Goal: Register for event/course

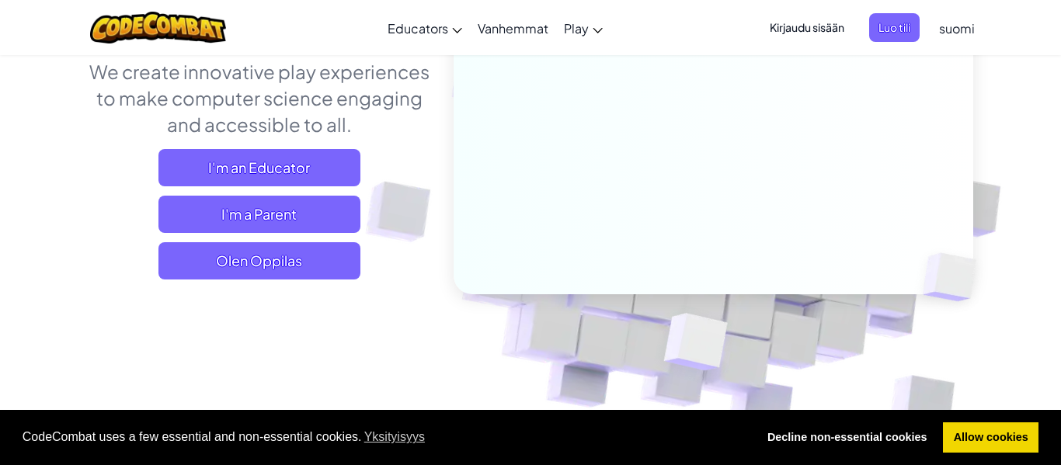
scroll to position [216, 0]
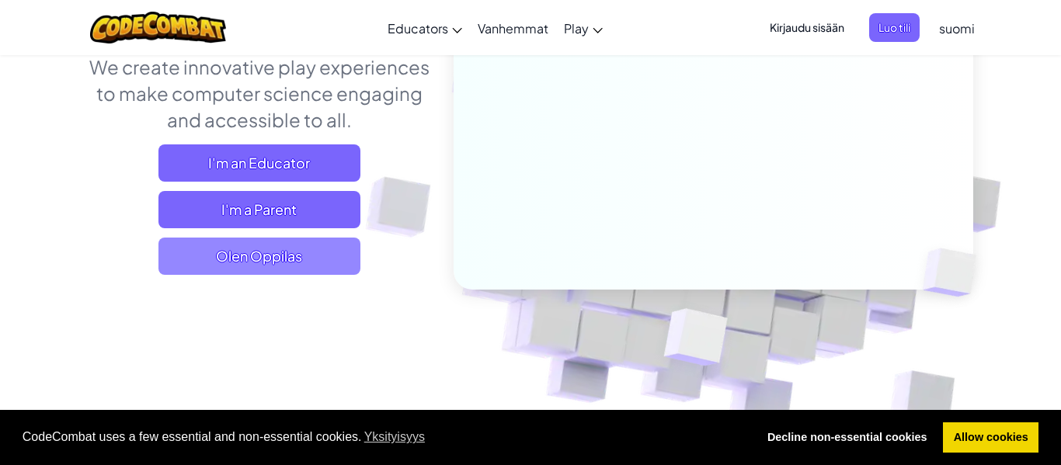
click at [207, 270] on span "Olen Oppilas" at bounding box center [259, 256] width 202 height 37
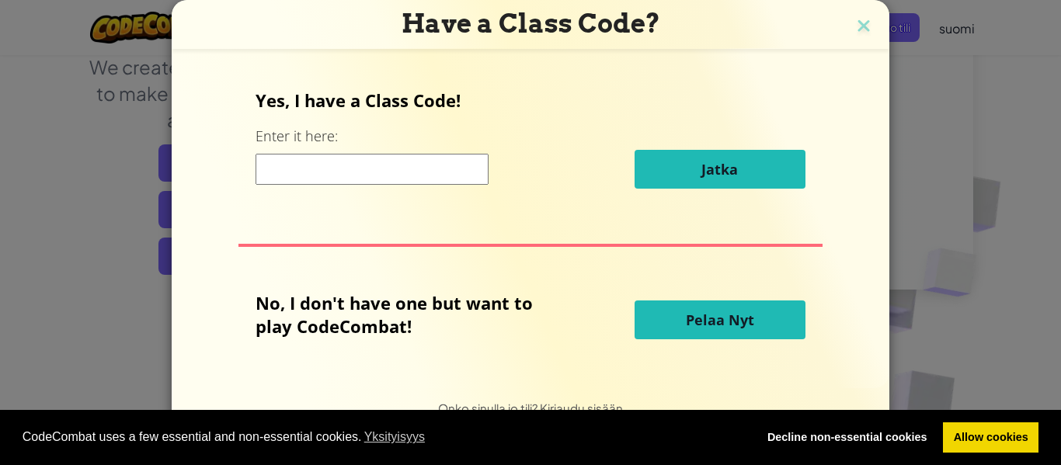
click at [357, 180] on input at bounding box center [372, 169] width 233 height 31
click at [993, 437] on link "Allow cookies" at bounding box center [991, 438] width 96 height 31
click at [987, 439] on link "Allow cookies" at bounding box center [991, 438] width 96 height 31
click at [973, 429] on link "Allow cookies" at bounding box center [991, 438] width 96 height 31
click at [673, 357] on div "Yes, I have a Class Code! Enter it here: Jatka No, I don't have one but want to…" at bounding box center [530, 218] width 687 height 304
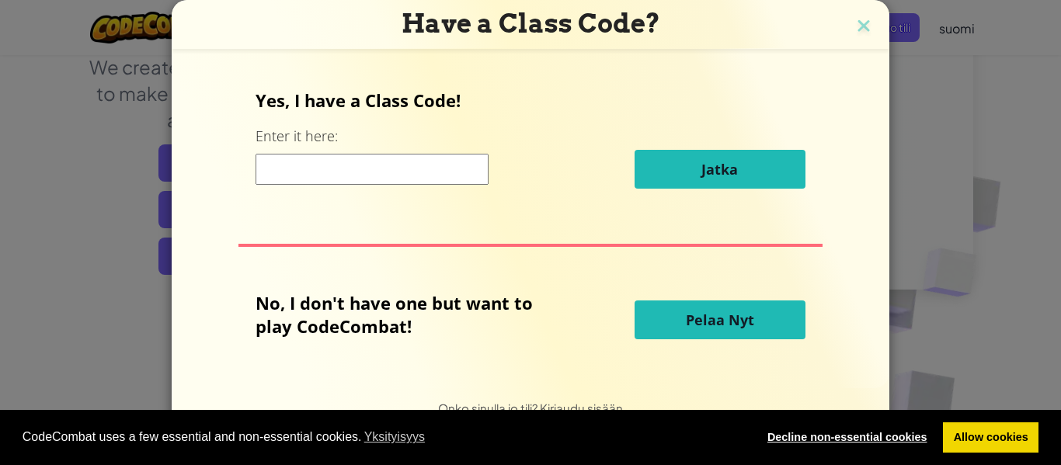
click at [847, 449] on link "Decline non-essential cookies" at bounding box center [847, 438] width 181 height 31
click at [988, 443] on link "Allow cookies" at bounding box center [991, 438] width 96 height 31
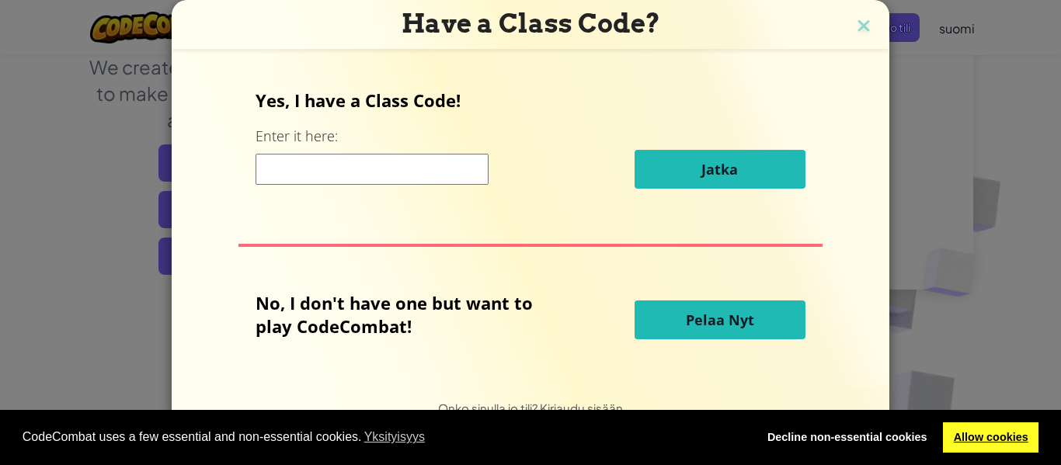
click at [988, 443] on link "Allow cookies" at bounding box center [991, 438] width 96 height 31
click at [993, 418] on div "CodeCombat uses a few essential and non-essential cookies. Yksityisyys Decline …" at bounding box center [530, 438] width 1061 height 56
click at [991, 436] on link "Allow cookies" at bounding box center [991, 438] width 96 height 31
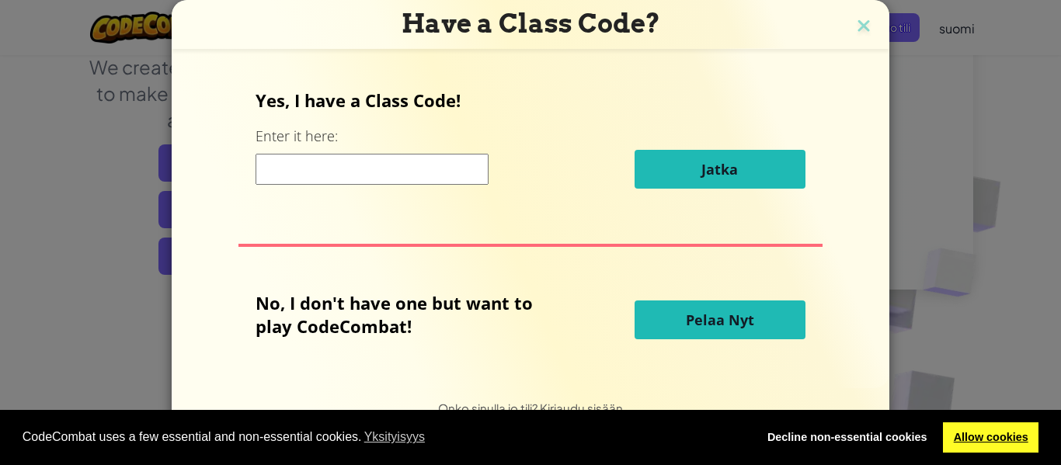
click at [991, 436] on link "Allow cookies" at bounding box center [991, 438] width 96 height 31
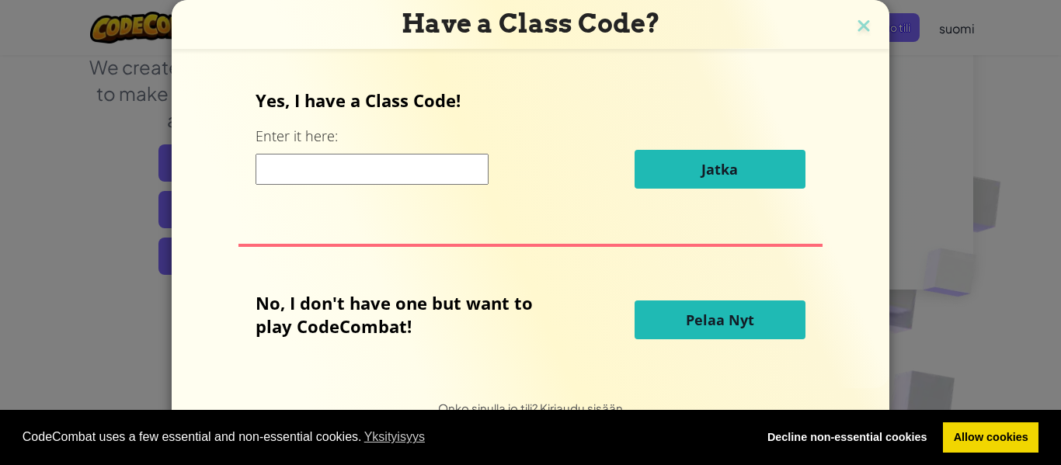
click at [360, 178] on input at bounding box center [372, 169] width 233 height 31
click at [362, 184] on div "n Jatka" at bounding box center [530, 169] width 549 height 39
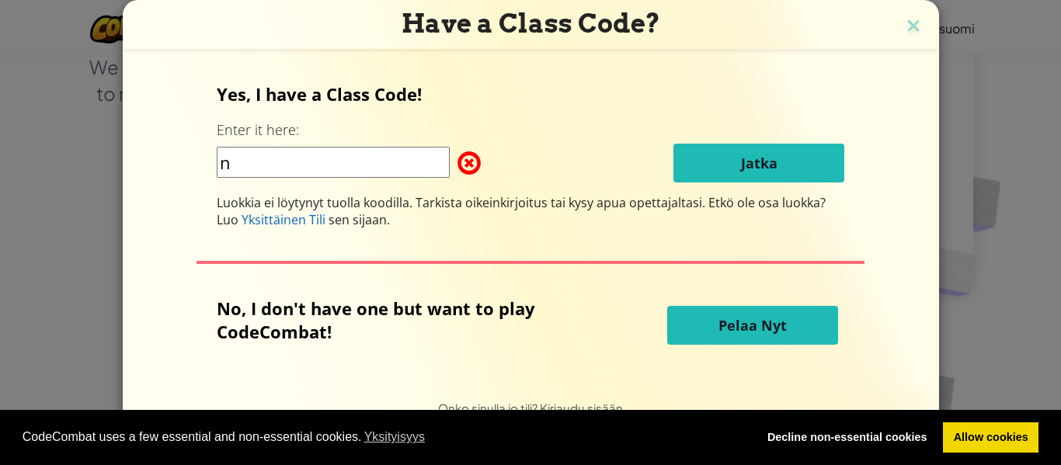
click at [280, 167] on input "n" at bounding box center [333, 162] width 233 height 31
type input "nydzmj"
drag, startPoint x: 298, startPoint y: 172, endPoint x: 109, endPoint y: 200, distance: 191.6
click at [109, 200] on div "Have a Class Code? Yes, I have a Class Code! Enter it here: nydzmj Jatka Luokki…" at bounding box center [530, 232] width 1061 height 465
type input "NYDZMJ"
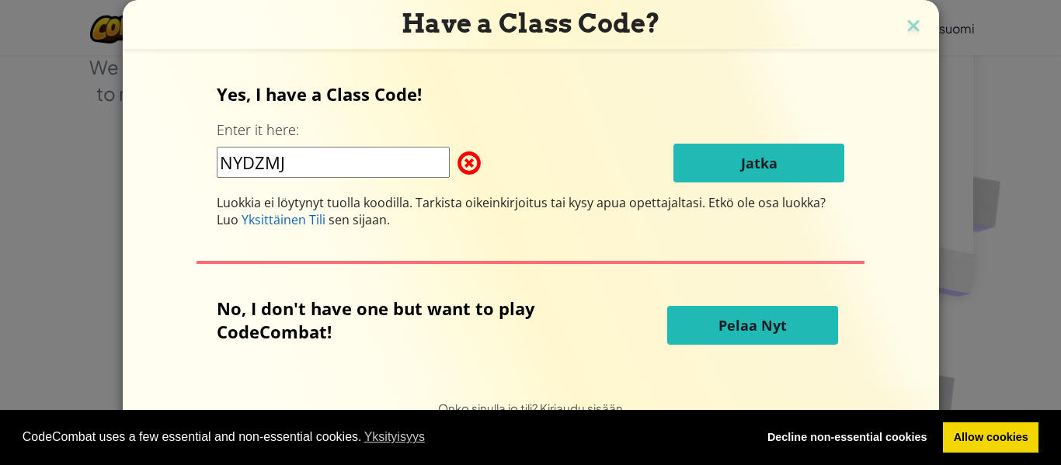
click at [728, 134] on div "Yes, I have a Class Code! Enter it here: NYDZMJ Jatka Luokkia ei löytynyt tuoll…" at bounding box center [531, 155] width 628 height 146
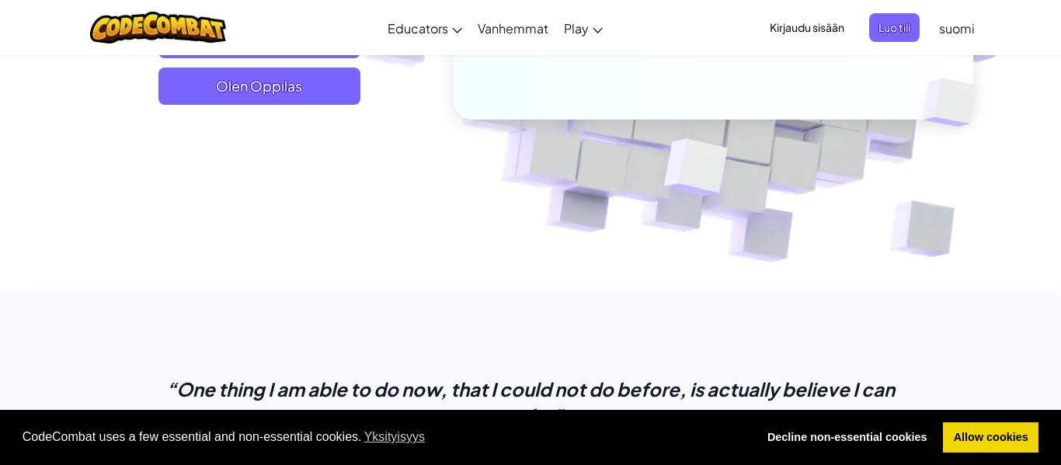
scroll to position [383, 0]
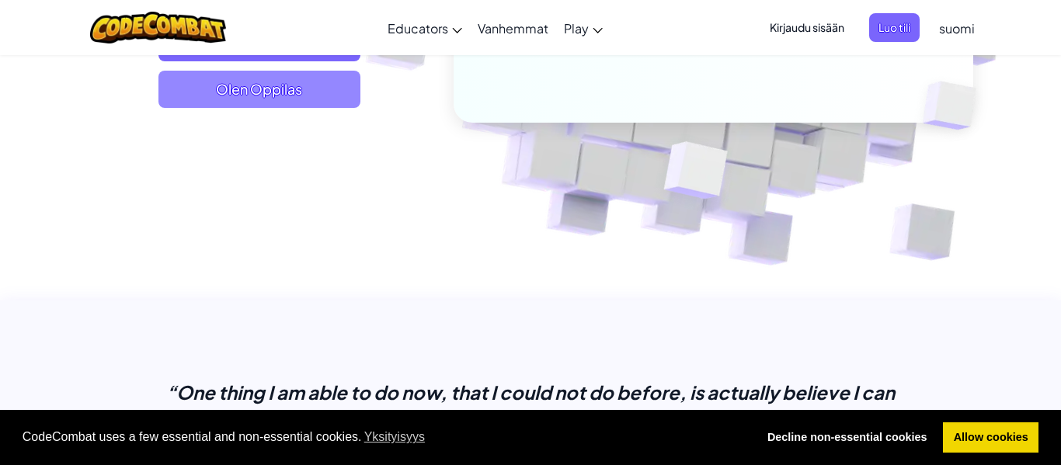
click at [277, 101] on span "Olen Oppilas" at bounding box center [259, 89] width 202 height 37
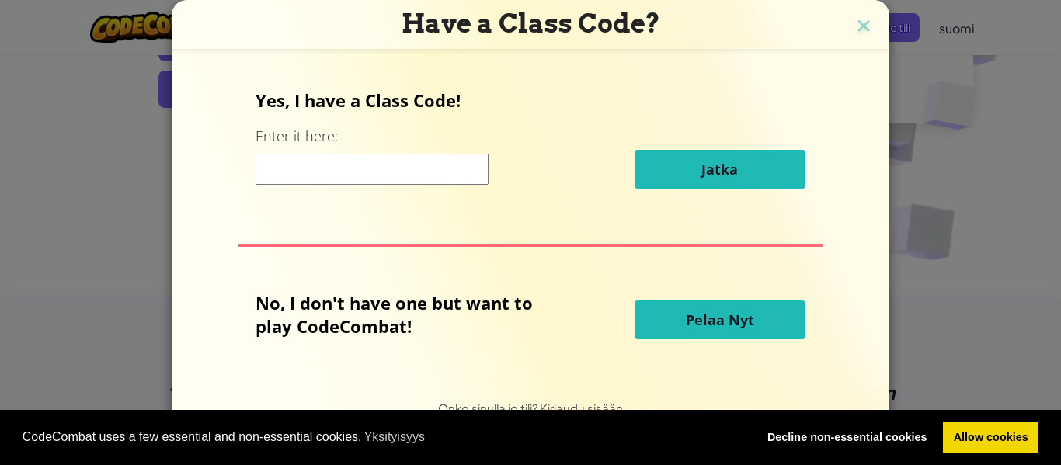
click at [406, 165] on input at bounding box center [372, 169] width 233 height 31
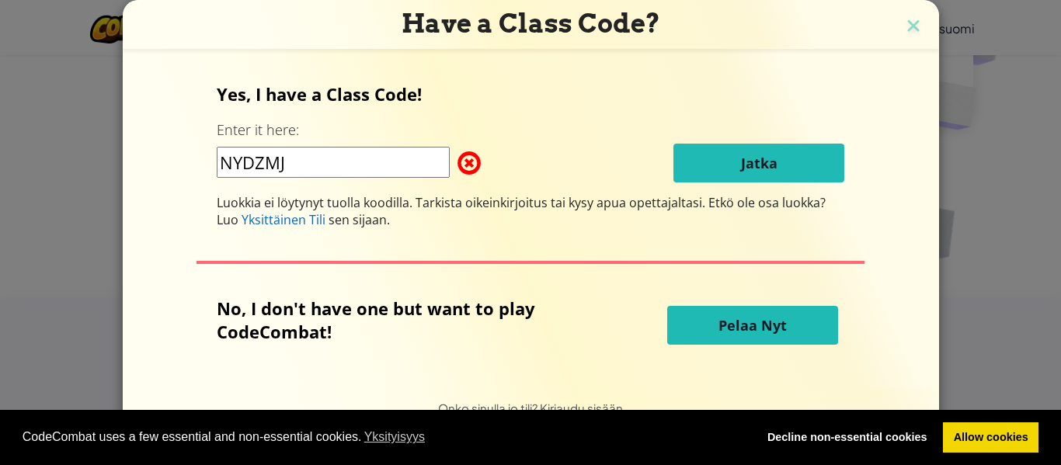
type input "NYDZMJ"
click at [898, 27] on h3 "Have a Class Code?" at bounding box center [530, 24] width 793 height 32
click at [903, 26] on img at bounding box center [913, 27] width 20 height 23
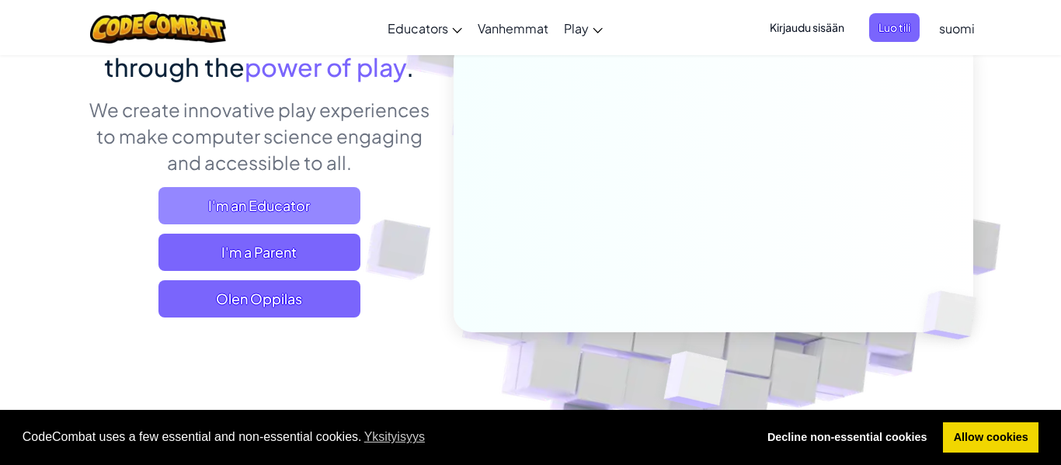
scroll to position [180, 0]
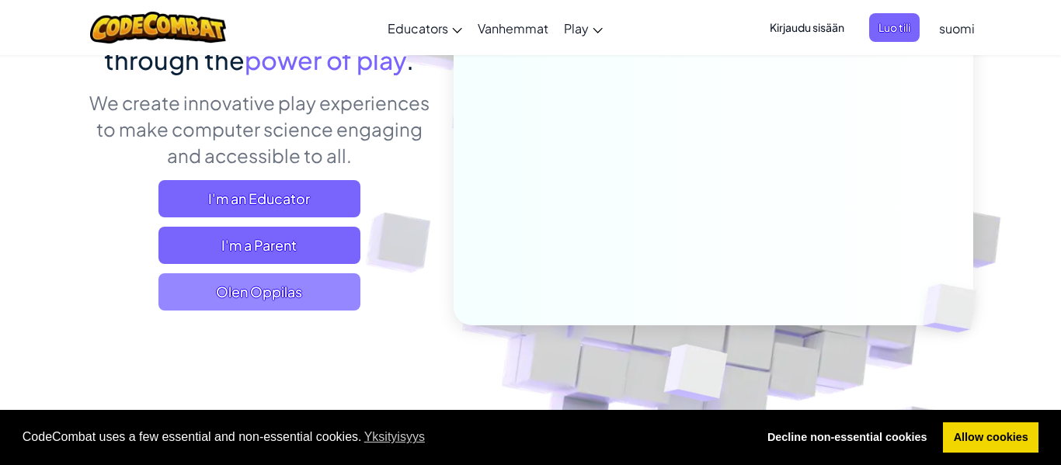
click at [260, 297] on span "Olen Oppilas" at bounding box center [259, 291] width 202 height 37
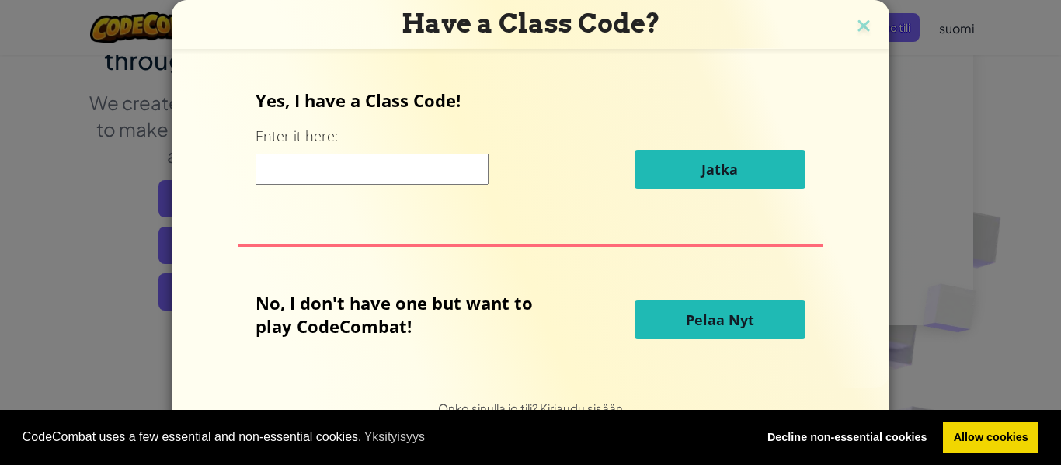
click at [372, 190] on div "Yes, I have a Class Code! Enter it here: Jatka" at bounding box center [530, 145] width 549 height 112
click at [365, 179] on input at bounding box center [372, 169] width 233 height 31
click at [402, 249] on div "Yes, I have a Class Code! Enter it here: Jatka No, I don't have one but want to…" at bounding box center [530, 218] width 687 height 304
click at [347, 189] on div "Yes, I have a Class Code! Enter it here: Jatka" at bounding box center [530, 145] width 549 height 112
click at [344, 176] on input at bounding box center [372, 169] width 233 height 31
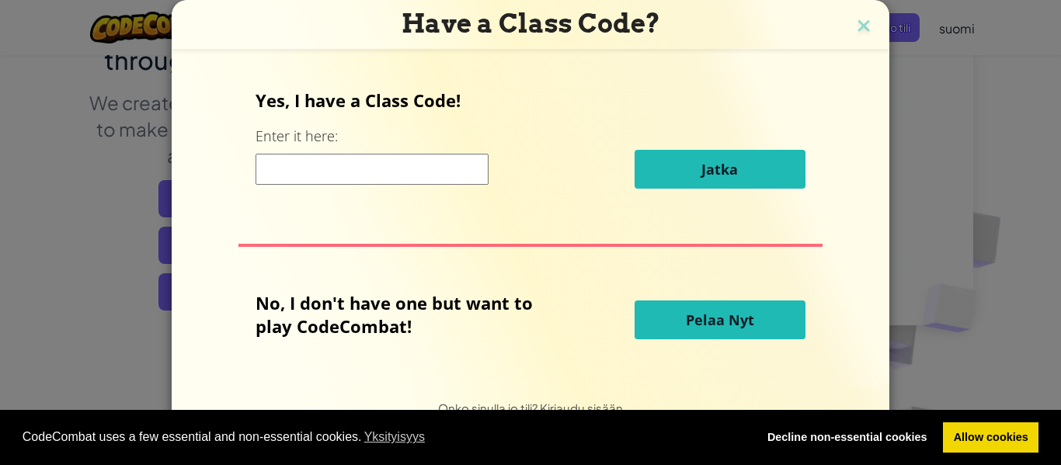
type input "NYDZMJ"
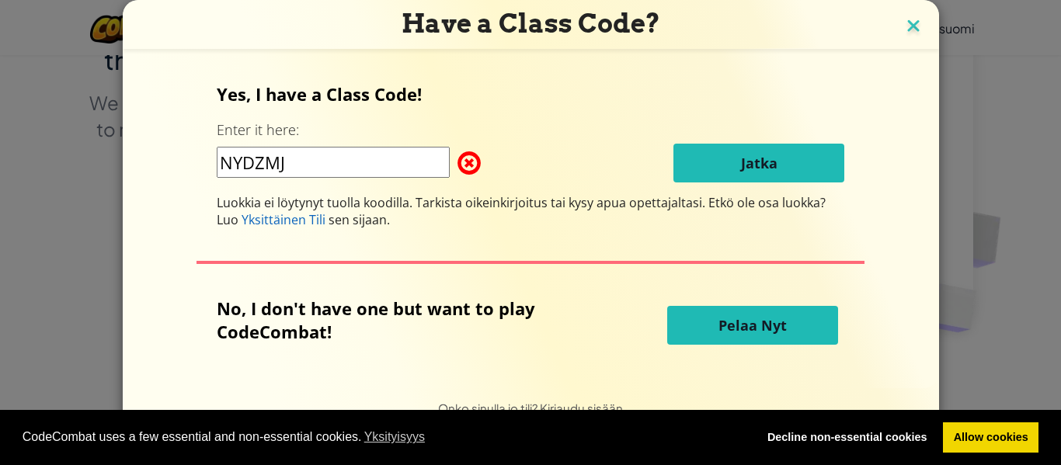
click at [911, 37] on img at bounding box center [913, 27] width 20 height 23
